Goal: Browse casually

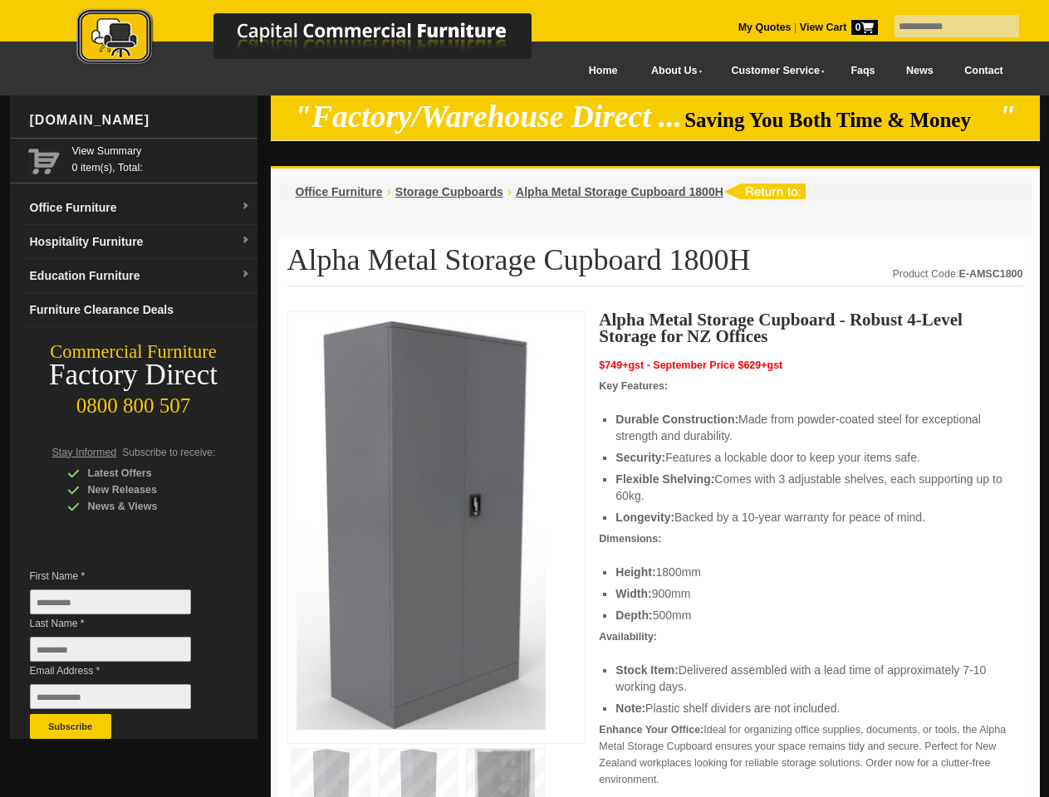
click at [946, 27] on input "text" at bounding box center [956, 26] width 125 height 22
click at [123, 653] on input "Last Name *" at bounding box center [110, 649] width 161 height 25
click at [71, 727] on button "Subscribe" at bounding box center [70, 726] width 81 height 25
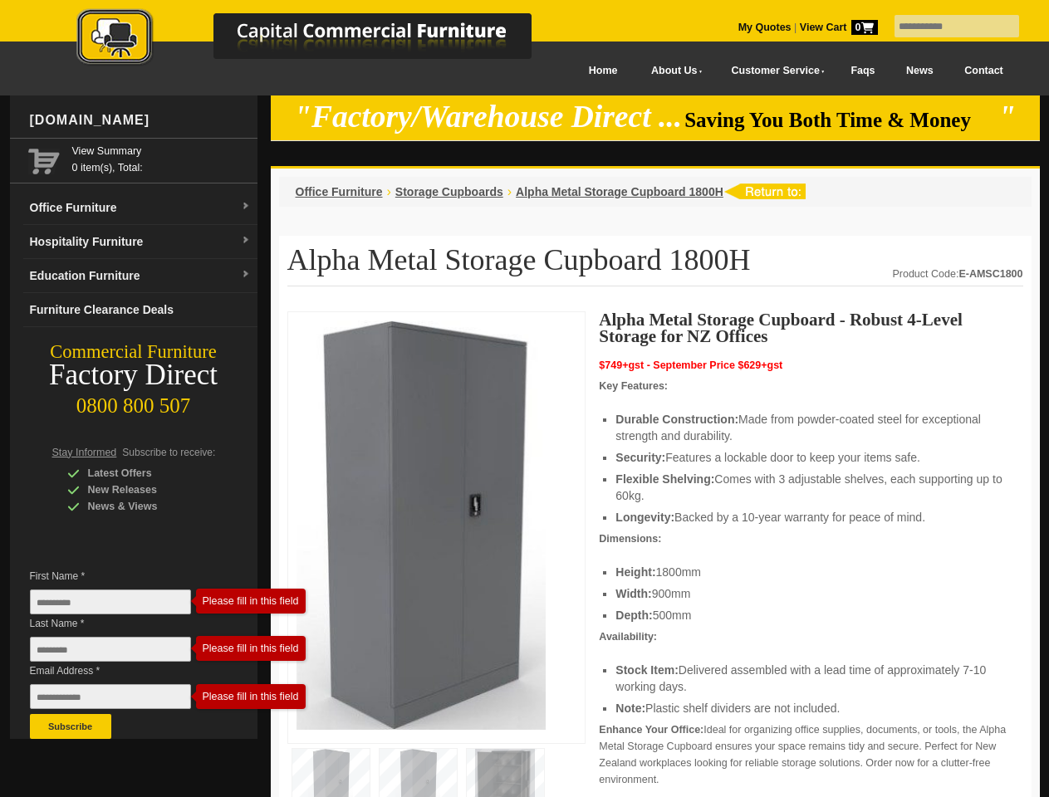
click at [655, 555] on div "Alpha Metal Storage Cupboard - Robust 4-Level Storage for NZ Offices $749+gst -…" at bounding box center [810, 637] width 423 height 653
